Goal: Transaction & Acquisition: Subscribe to service/newsletter

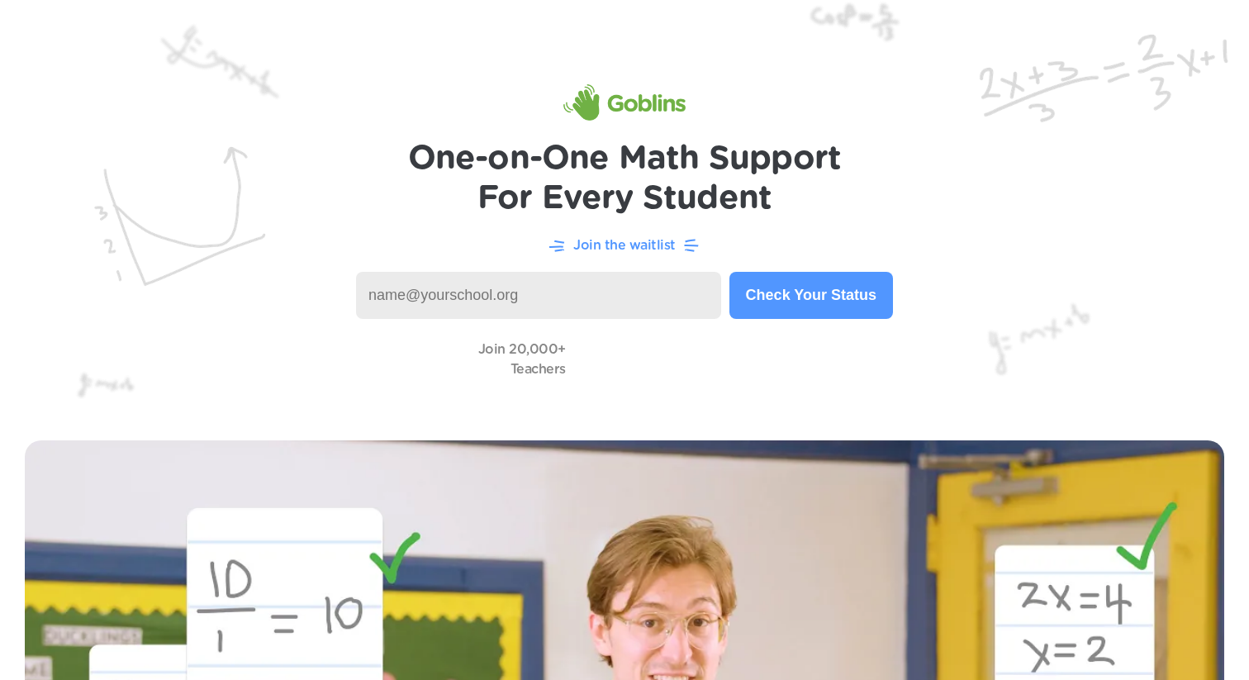
click at [634, 96] on img at bounding box center [624, 102] width 122 height 36
click at [601, 99] on img at bounding box center [624, 102] width 122 height 36
click at [130, 353] on div "Join 20,000+ Teachers" at bounding box center [624, 358] width 1183 height 47
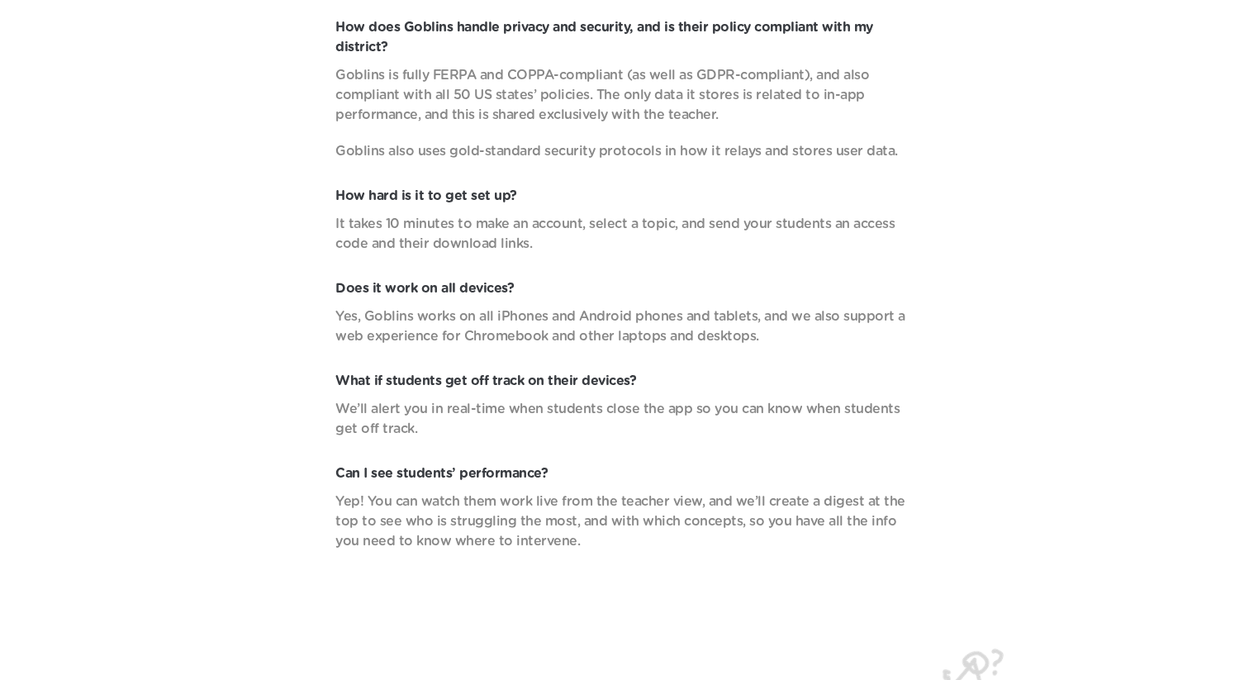
scroll to position [5929, 0]
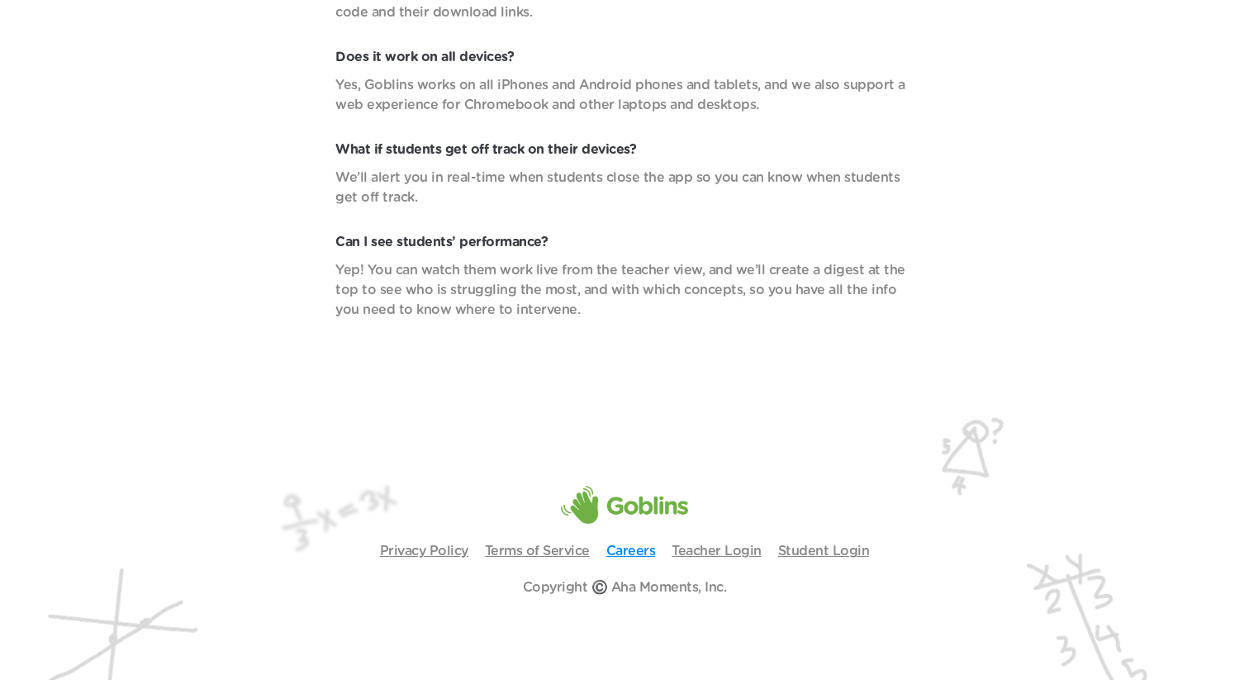
click at [631, 553] on link "Careers" at bounding box center [631, 550] width 50 height 13
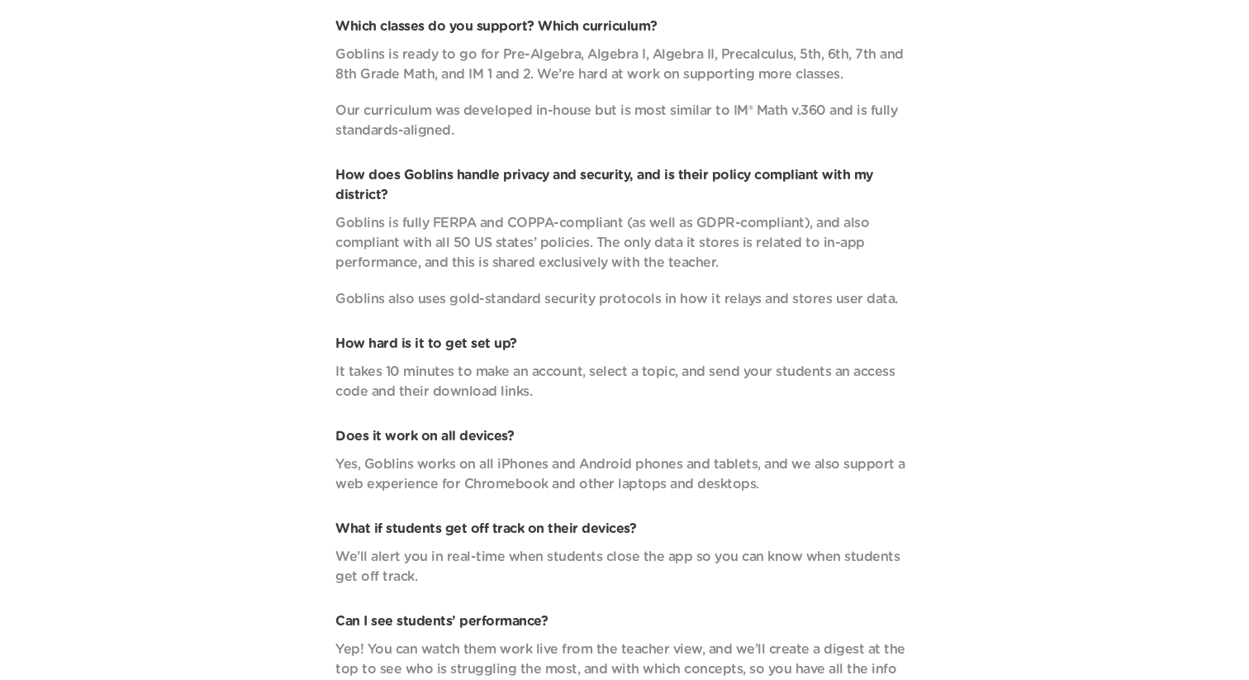
scroll to position [5471, 0]
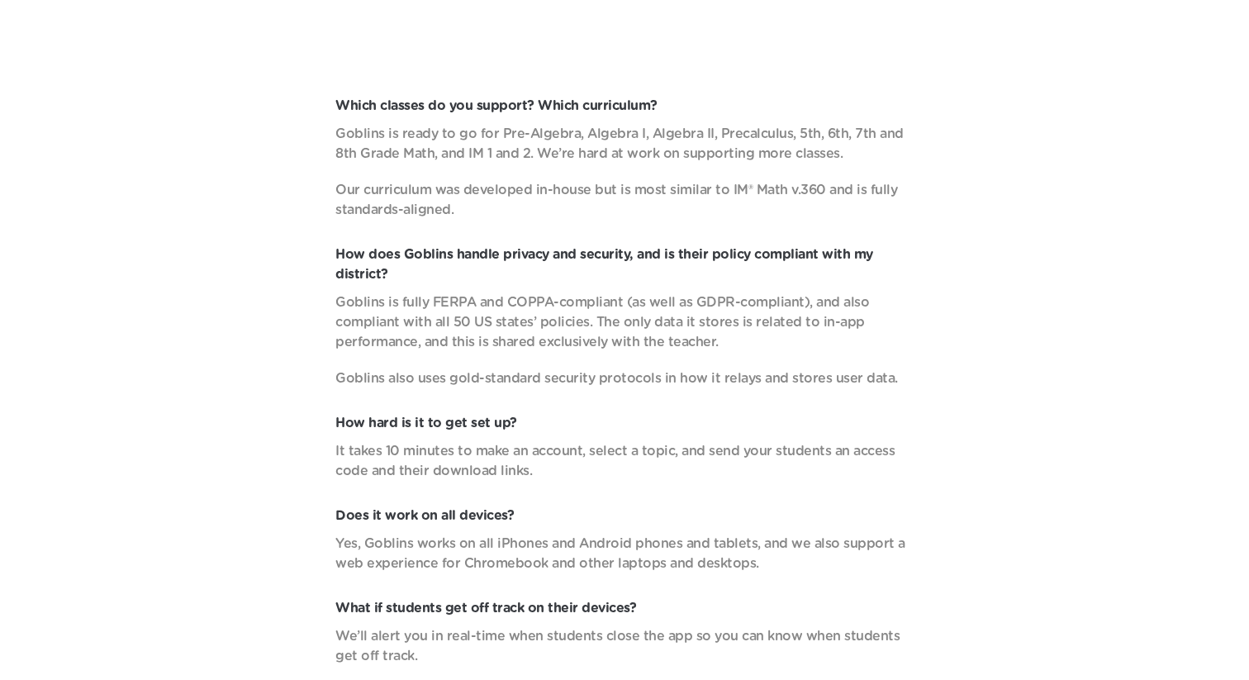
click at [777, 319] on p "Goblins is fully FERPA and COPPA-compliant (as well as GDPR-compliant), and als…" at bounding box center [624, 321] width 578 height 59
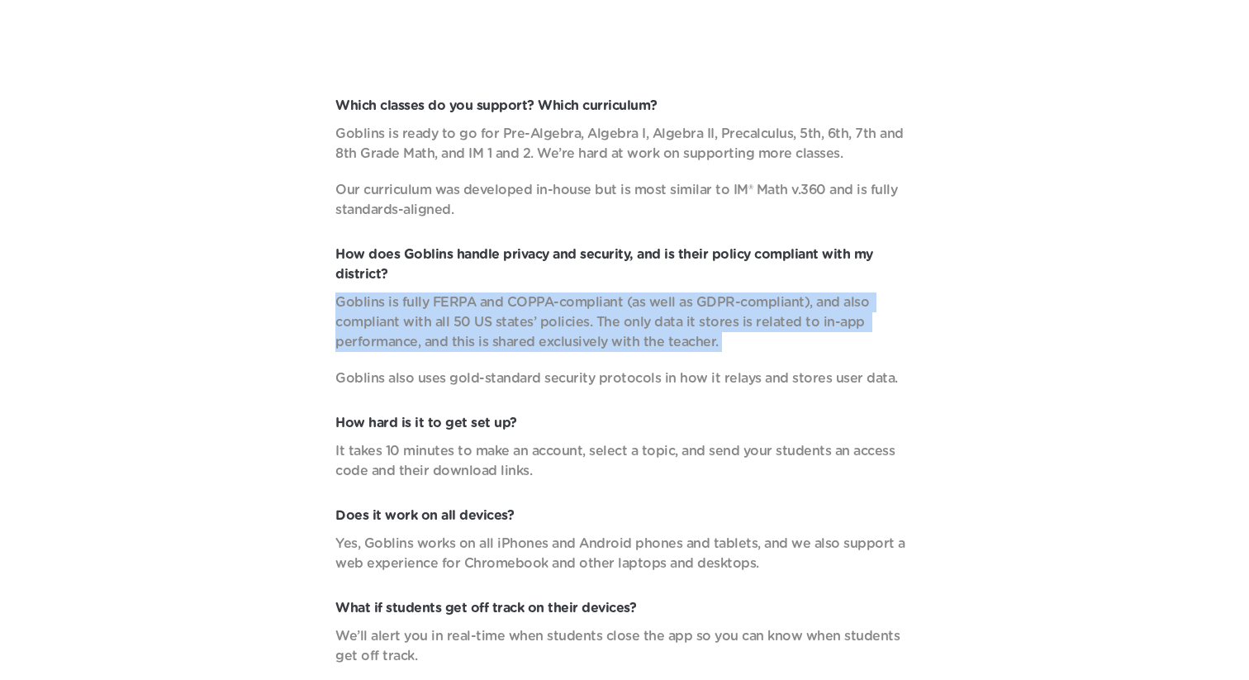
click at [777, 319] on p "Goblins is fully FERPA and COPPA-compliant (as well as GDPR-compliant), and als…" at bounding box center [624, 321] width 578 height 59
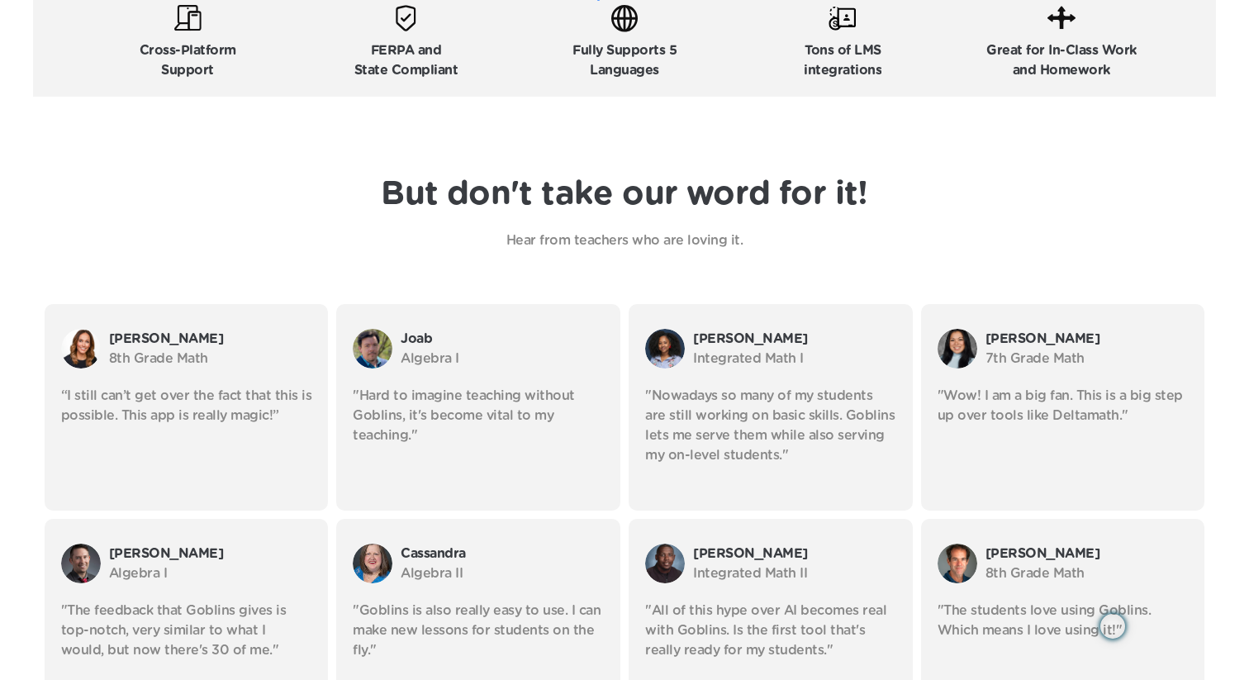
scroll to position [2574, 0]
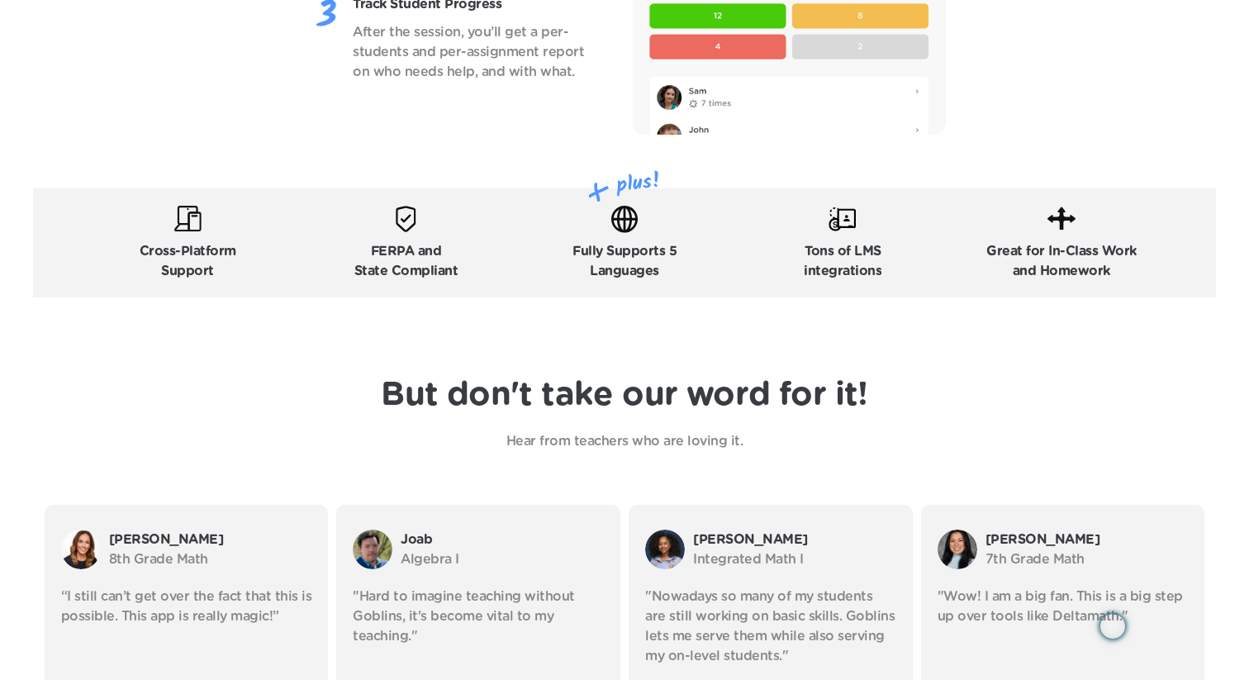
click at [617, 233] on div "Fully Supports 5 Languages" at bounding box center [624, 243] width 104 height 76
click at [625, 218] on img at bounding box center [624, 219] width 28 height 28
click at [619, 189] on img at bounding box center [625, 186] width 72 height 32
click at [643, 244] on p "Fully Supports 5 Languages" at bounding box center [624, 261] width 104 height 40
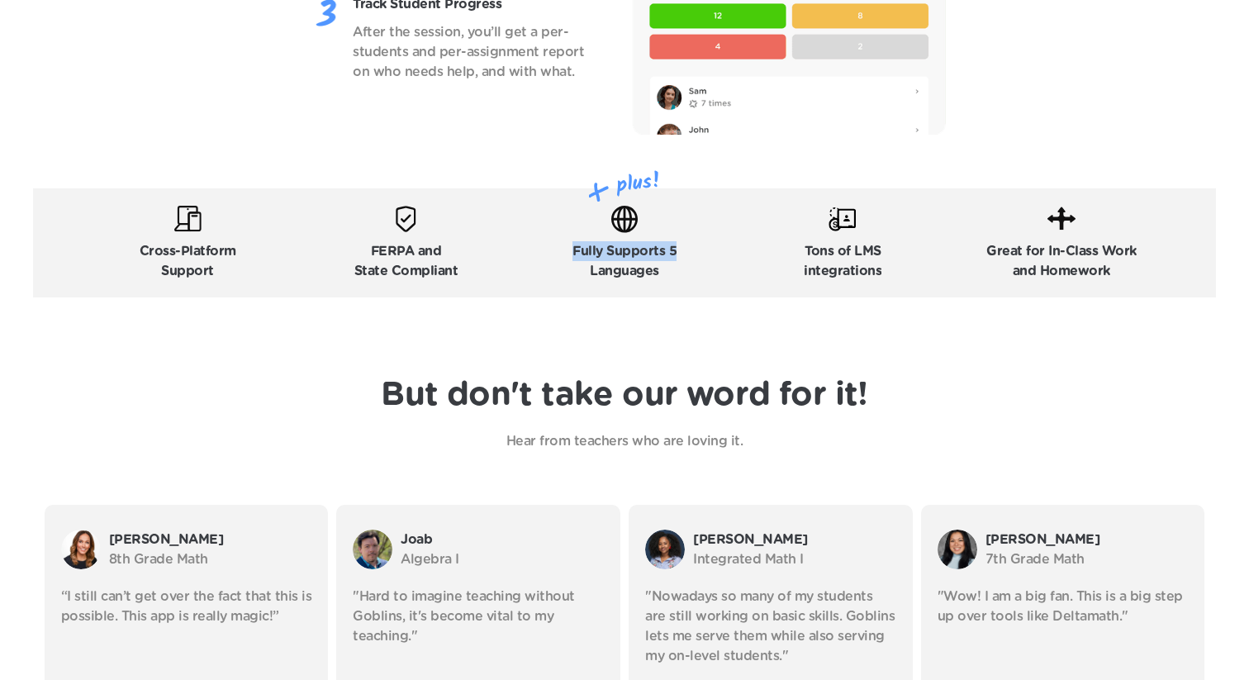
click at [643, 244] on p "Fully Supports 5 Languages" at bounding box center [624, 261] width 104 height 40
click at [646, 259] on p "Fully Supports 5 Languages" at bounding box center [624, 261] width 104 height 40
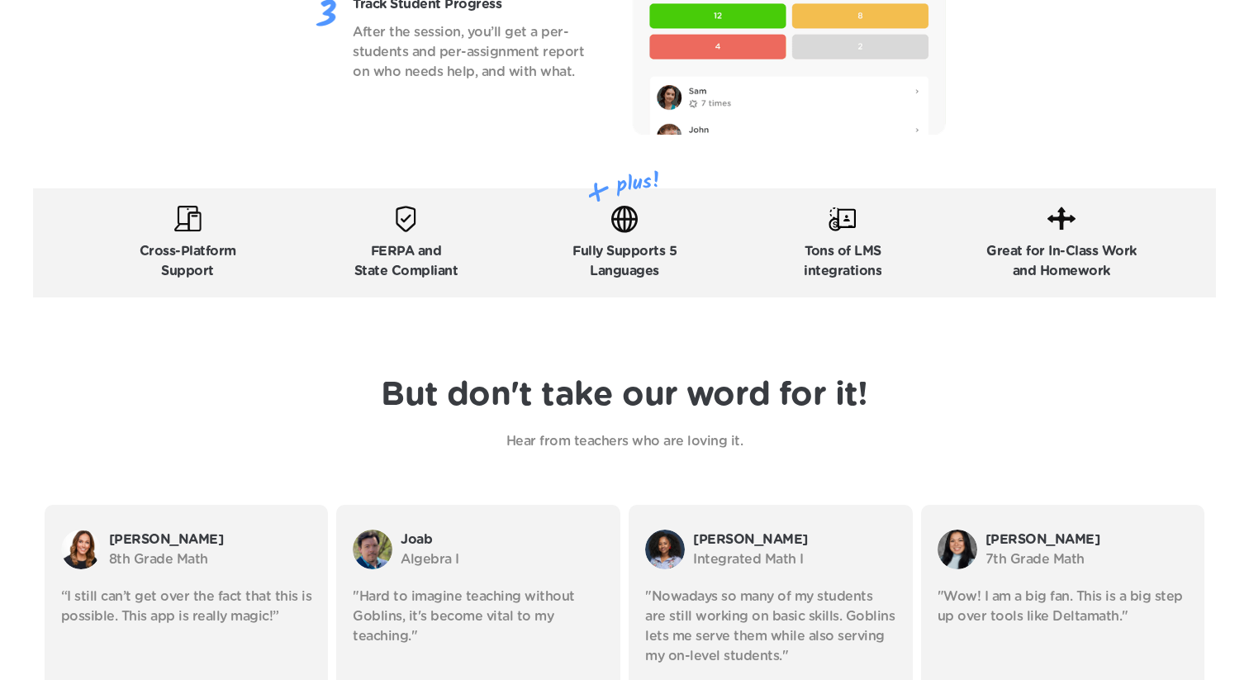
click at [646, 263] on p "Fully Supports 5 Languages" at bounding box center [624, 261] width 104 height 40
click at [654, 263] on p "Fully Supports 5 Languages" at bounding box center [624, 261] width 104 height 40
click at [664, 267] on p "Fully Supports 5 Languages" at bounding box center [624, 261] width 104 height 40
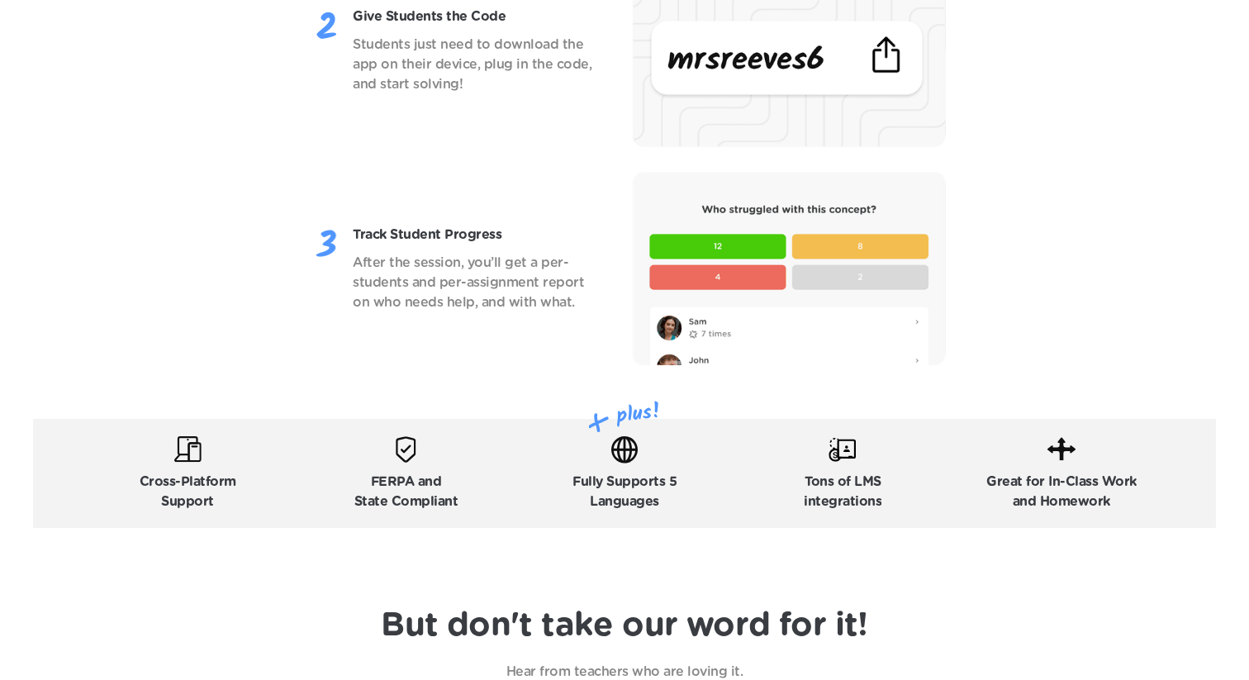
scroll to position [2317, 0]
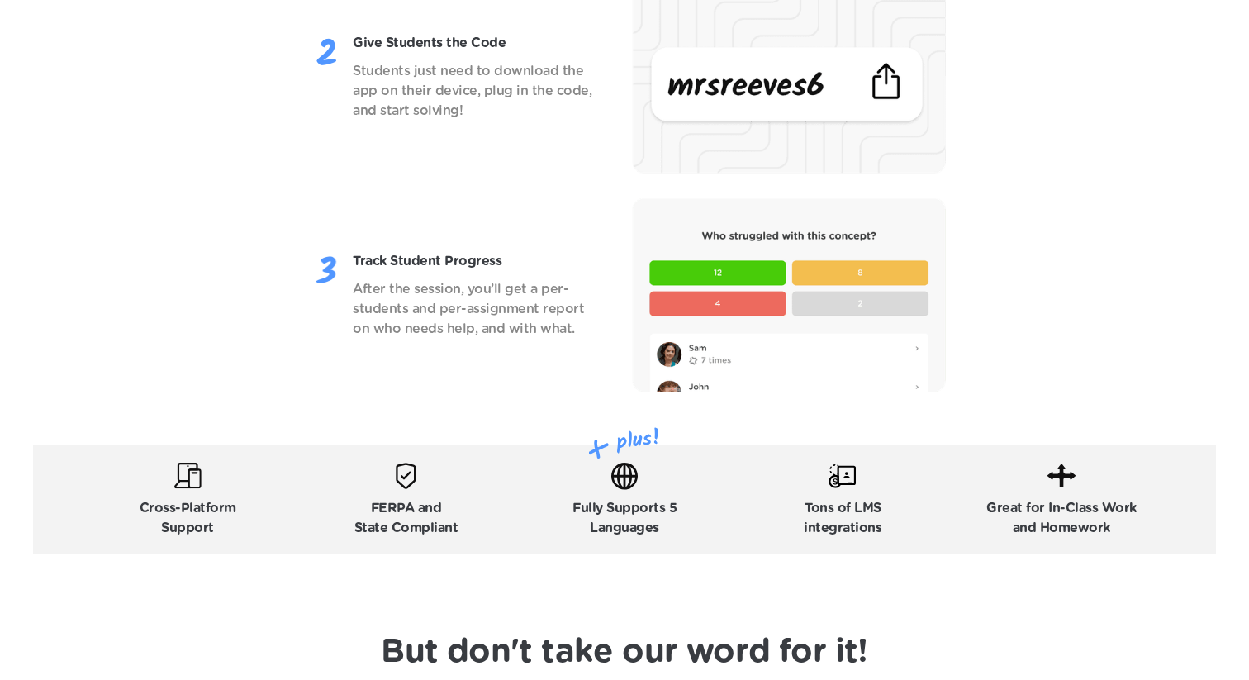
click at [635, 468] on img at bounding box center [624, 476] width 28 height 28
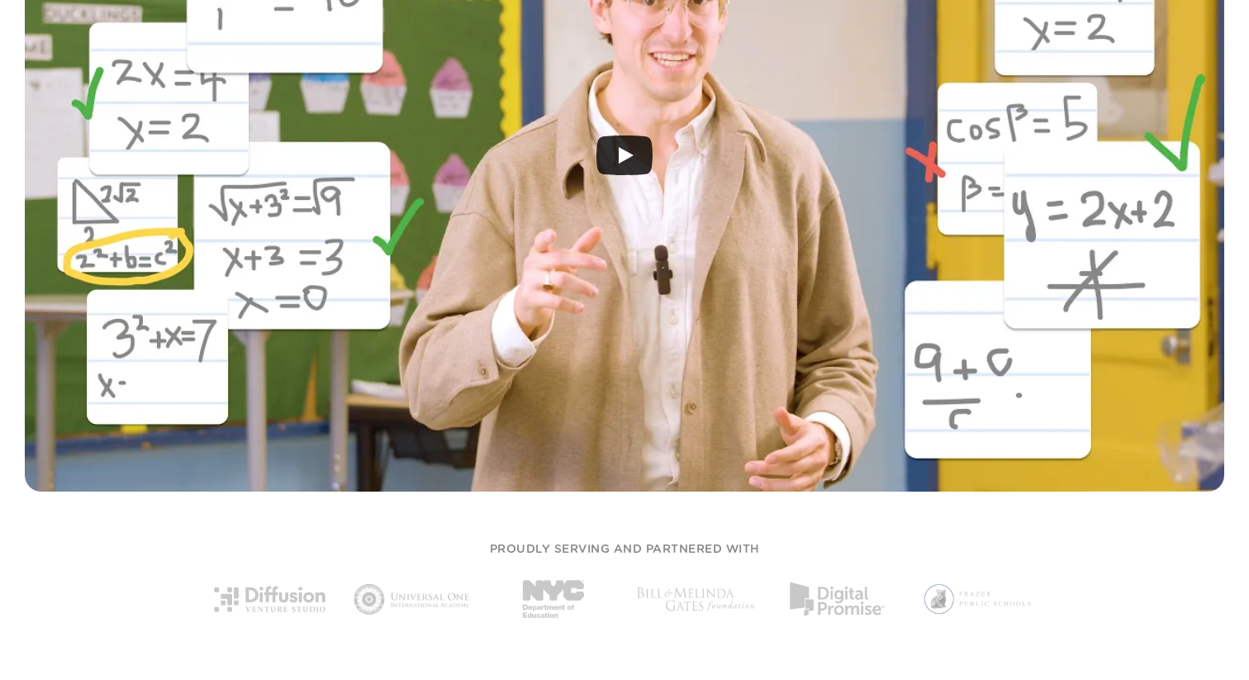
scroll to position [0, 0]
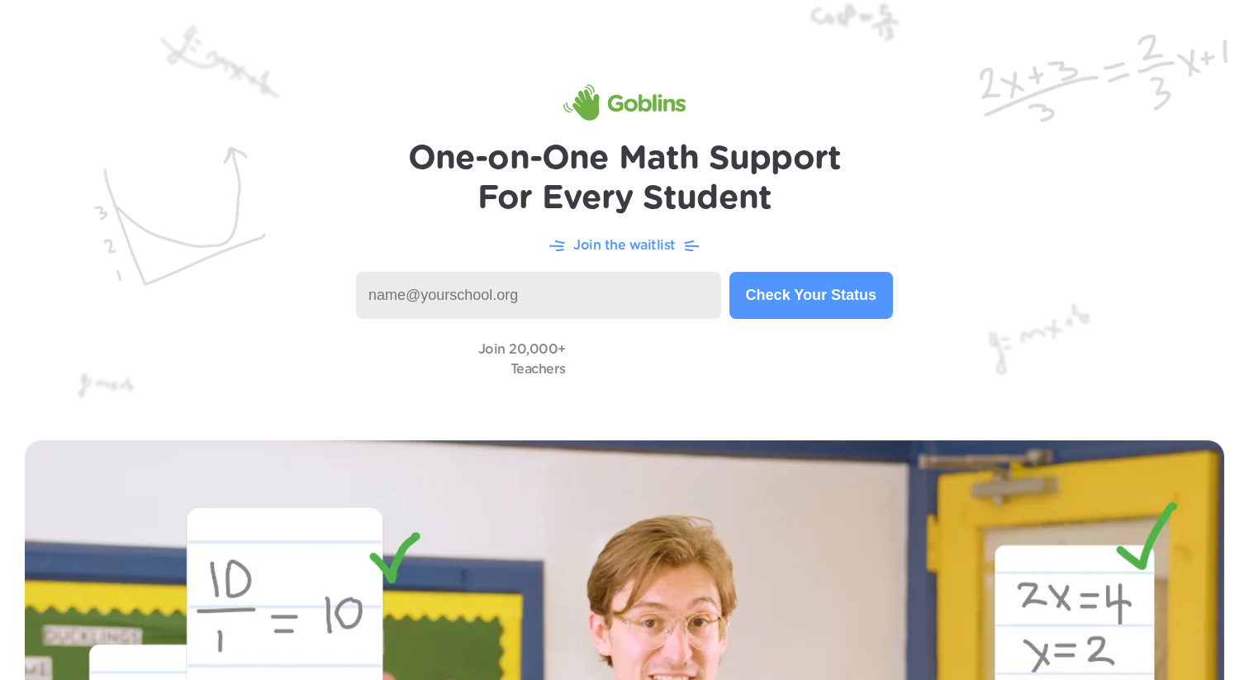
click at [604, 93] on img at bounding box center [624, 102] width 122 height 36
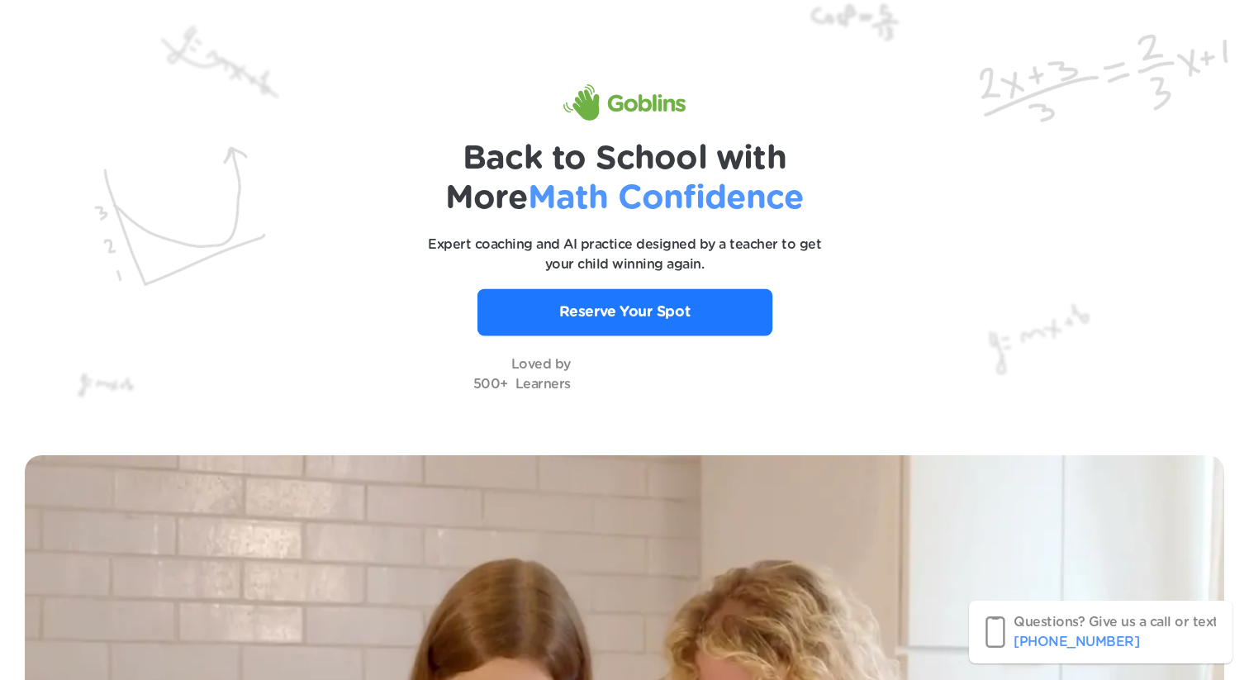
click at [615, 307] on p "Reserve Your Spot" at bounding box center [624, 311] width 131 height 21
